Goal: Navigation & Orientation: Go to known website

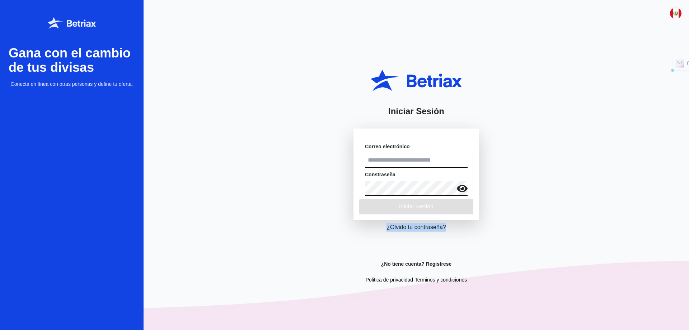
drag, startPoint x: 449, startPoint y: 230, endPoint x: 386, endPoint y: 226, distance: 62.9
click at [386, 226] on div "Iniciar Sesión Correo electrónico Constraseña Iniciar Sesión ¿Olvido tu contras…" at bounding box center [417, 165] width 546 height 330
copy p "¿Olvido tu contraseña?"
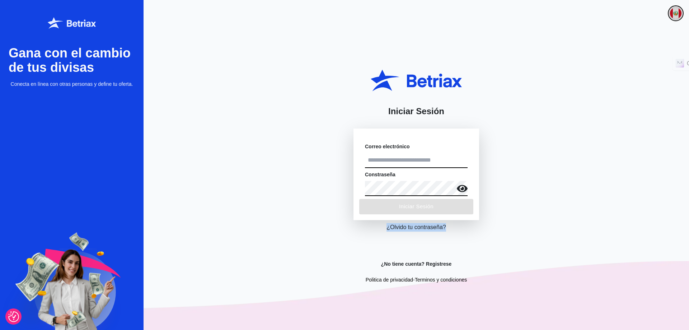
click at [670, 13] on img "button" at bounding box center [675, 13] width 11 height 11
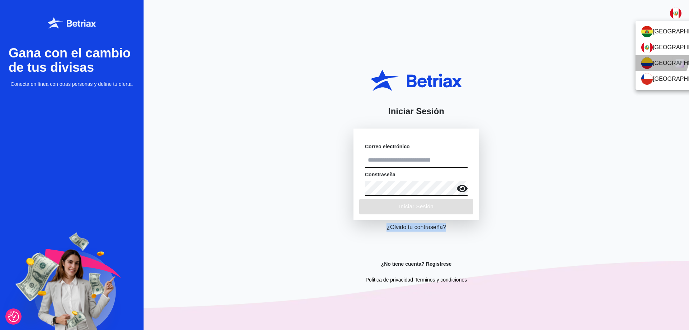
click at [661, 58] on li "[GEOGRAPHIC_DATA]" at bounding box center [672, 63] width 72 height 16
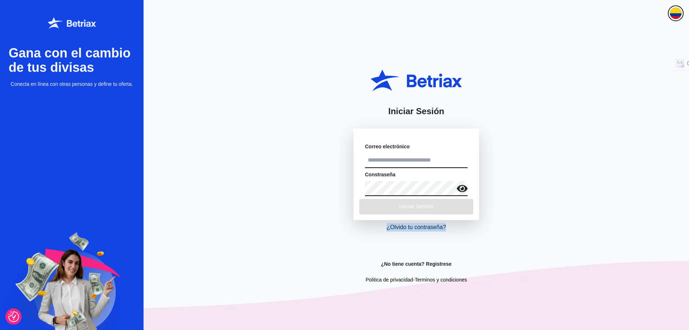
click at [676, 9] on img "button" at bounding box center [675, 13] width 11 height 11
click at [655, 45] on li "[GEOGRAPHIC_DATA]" at bounding box center [672, 48] width 72 height 16
click at [66, 23] on img at bounding box center [72, 22] width 48 height 11
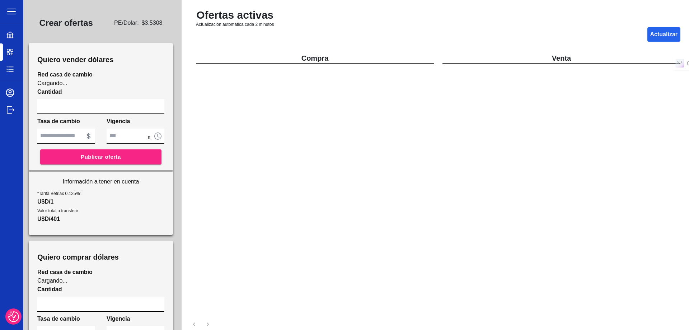
click at [8, 111] on icon at bounding box center [10, 110] width 9 height 9
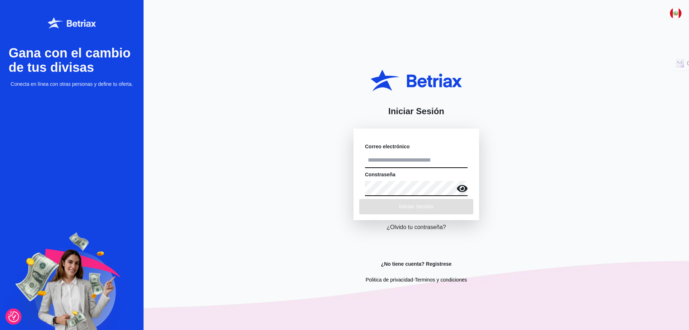
click at [71, 25] on img at bounding box center [72, 22] width 48 height 11
click at [73, 27] on img at bounding box center [72, 22] width 48 height 11
click at [69, 27] on img at bounding box center [72, 22] width 48 height 11
click at [71, 24] on img at bounding box center [72, 22] width 48 height 11
click at [72, 24] on img at bounding box center [72, 22] width 48 height 11
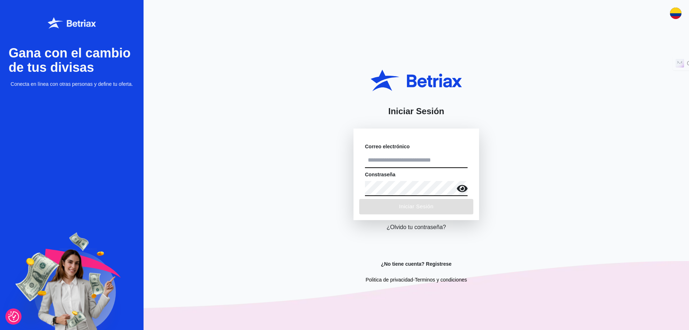
click at [73, 24] on img at bounding box center [72, 22] width 48 height 11
click at [673, 14] on img "button" at bounding box center [675, 13] width 11 height 11
click at [566, 32] on div at bounding box center [344, 165] width 689 height 330
click at [83, 29] on div at bounding box center [72, 23] width 144 height 29
click at [84, 28] on img at bounding box center [72, 22] width 48 height 11
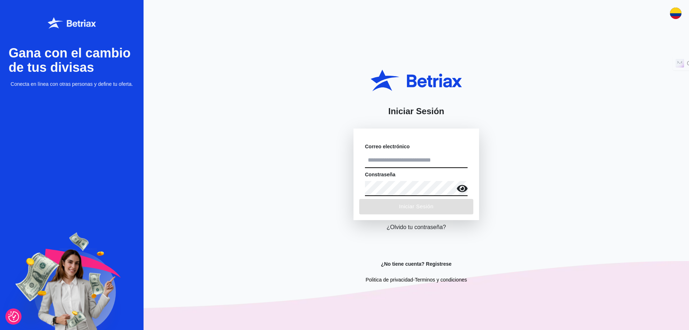
click at [84, 27] on img at bounding box center [72, 22] width 48 height 11
click at [425, 77] on icon at bounding box center [416, 81] width 91 height 22
click at [426, 77] on icon at bounding box center [416, 81] width 91 height 22
